Goal: Task Accomplishment & Management: Manage account settings

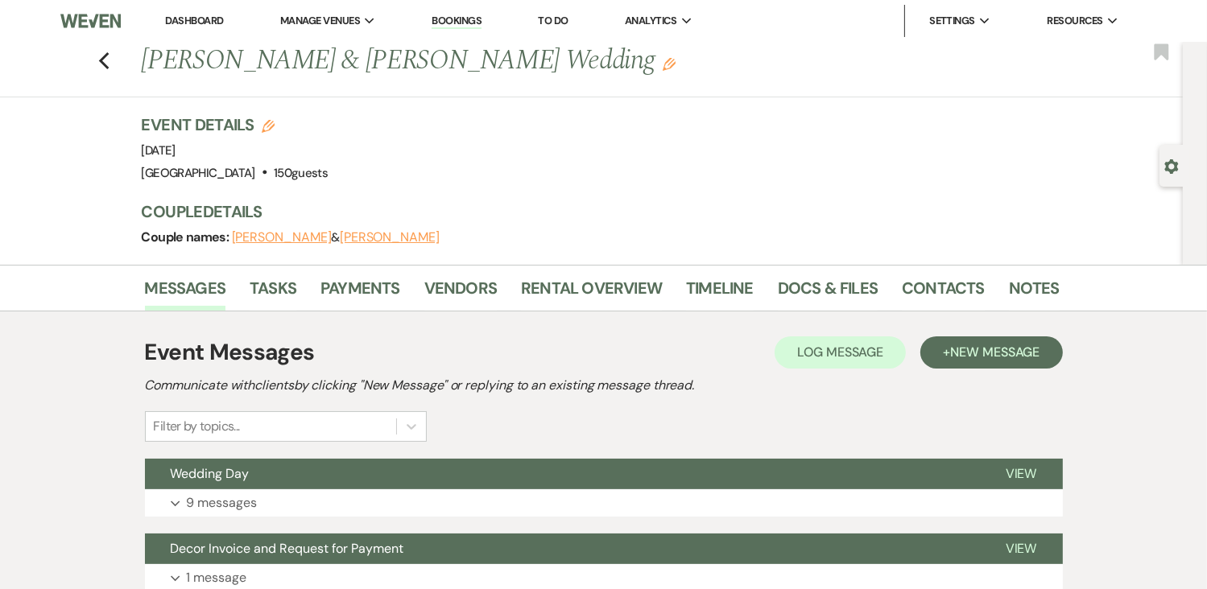
click at [200, 22] on link "Dashboard" at bounding box center [194, 21] width 58 height 14
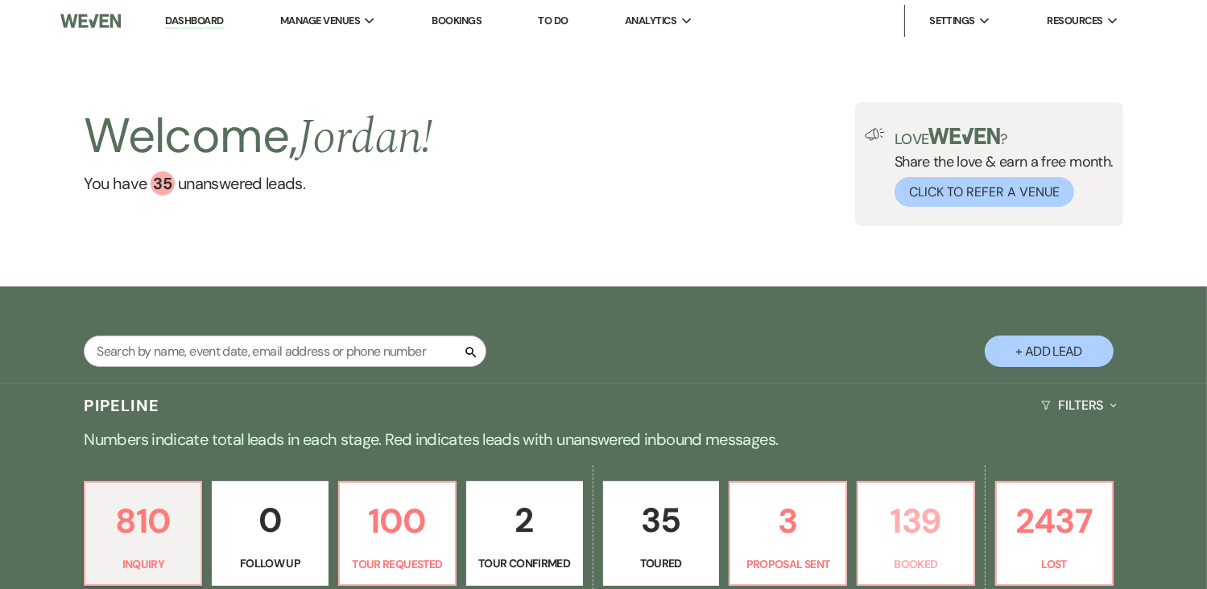
click at [896, 552] on link "139 Booked" at bounding box center [915, 533] width 118 height 105
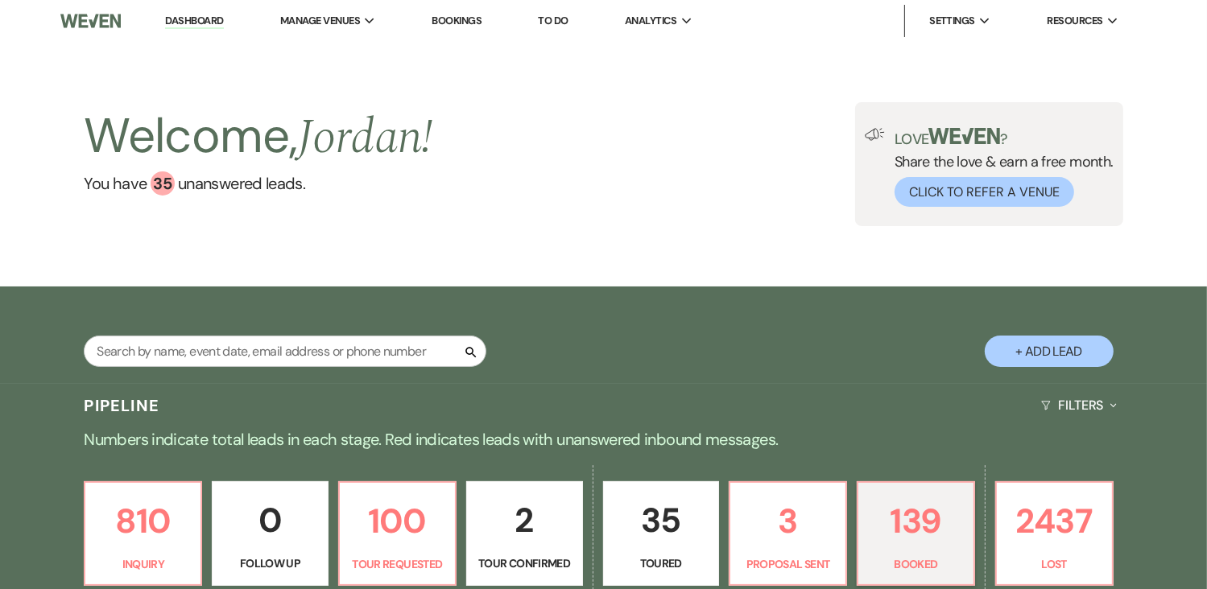
click at [377, 61] on div "Welcome, [PERSON_NAME] ! You have 35 unanswered lead s . Love ? Share the love …" at bounding box center [603, 164] width 1207 height 245
click at [377, 68] on div "Welcome, [PERSON_NAME] ! You have 35 unanswered lead s . Love ? Share the love …" at bounding box center [603, 164] width 1207 height 245
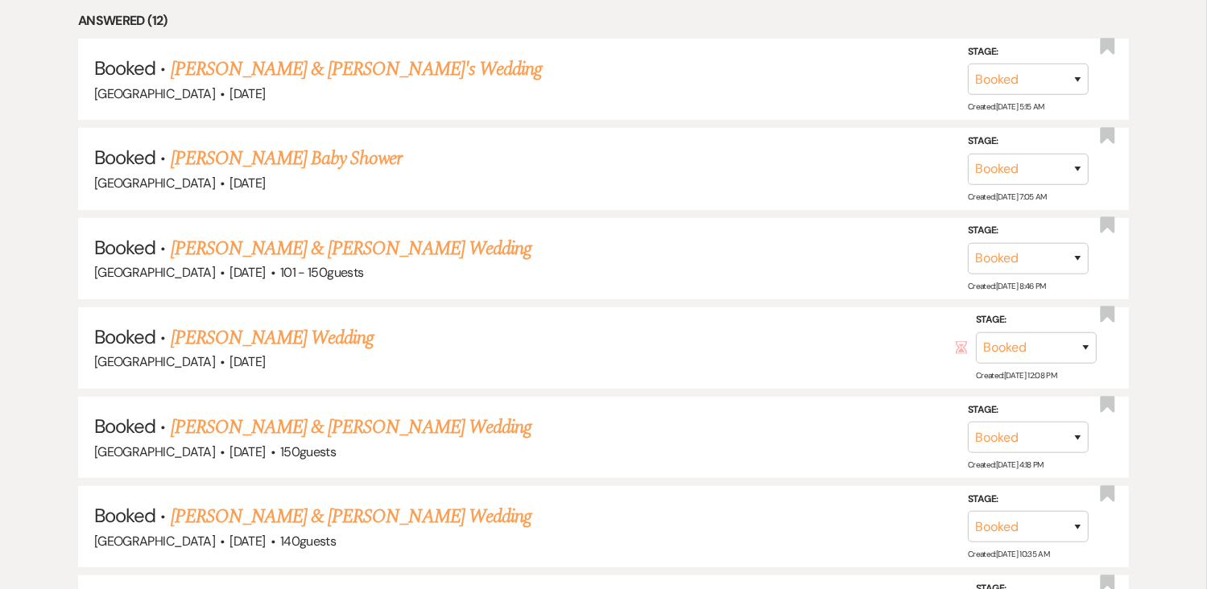
drag, startPoint x: 377, startPoint y: 68, endPoint x: 325, endPoint y: 68, distance: 51.5
click at [325, 68] on link "[PERSON_NAME] & [PERSON_NAME]'s Wedding" at bounding box center [357, 69] width 372 height 29
